Goal: Find specific page/section: Find specific page/section

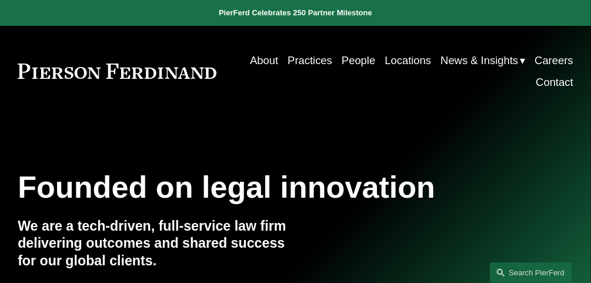
click at [350, 59] on link "People" at bounding box center [359, 60] width 34 height 22
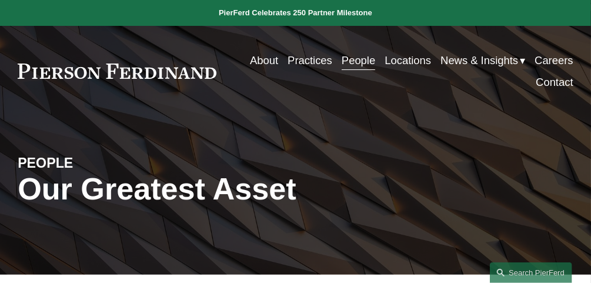
click at [388, 125] on div "PEOPLE Our Greatest Asset" at bounding box center [295, 196] width 591 height 158
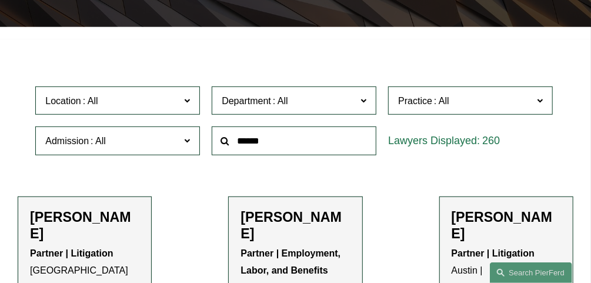
click at [250, 135] on input "text" at bounding box center [294, 141] width 165 height 29
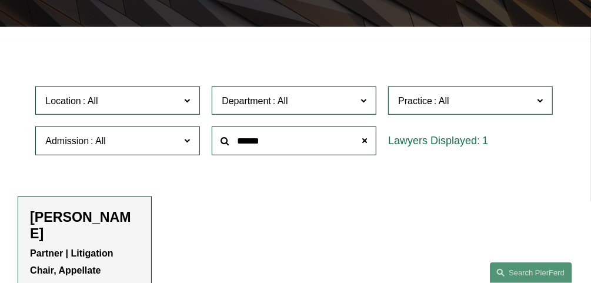
type input "******"
click at [98, 268] on p "Partner | Litigation Chair, Appellate Practice [GEOGRAPHIC_DATA]" at bounding box center [84, 279] width 109 height 68
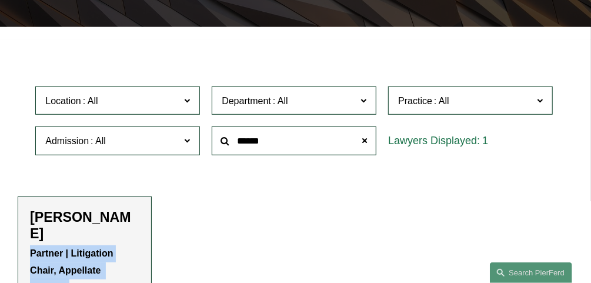
click at [98, 268] on p "Partner | Litigation Chair, Appellate Practice [GEOGRAPHIC_DATA]" at bounding box center [84, 279] width 109 height 68
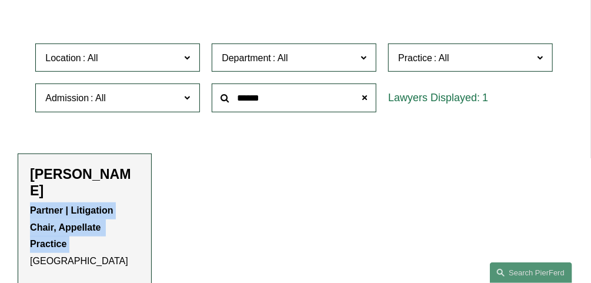
scroll to position [304, 0]
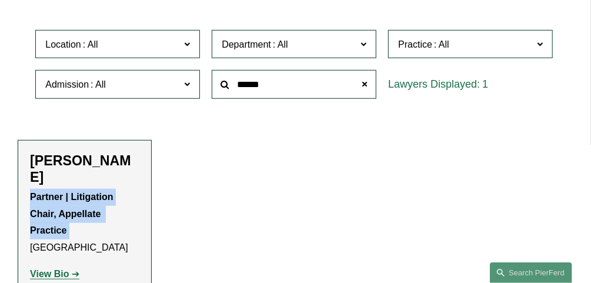
click at [52, 269] on strong "View Bio" at bounding box center [49, 274] width 39 height 10
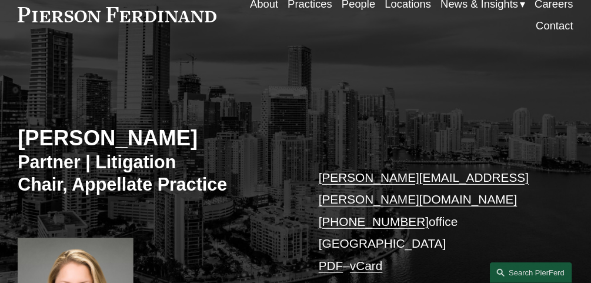
scroll to position [75, 0]
